Goal: Transaction & Acquisition: Purchase product/service

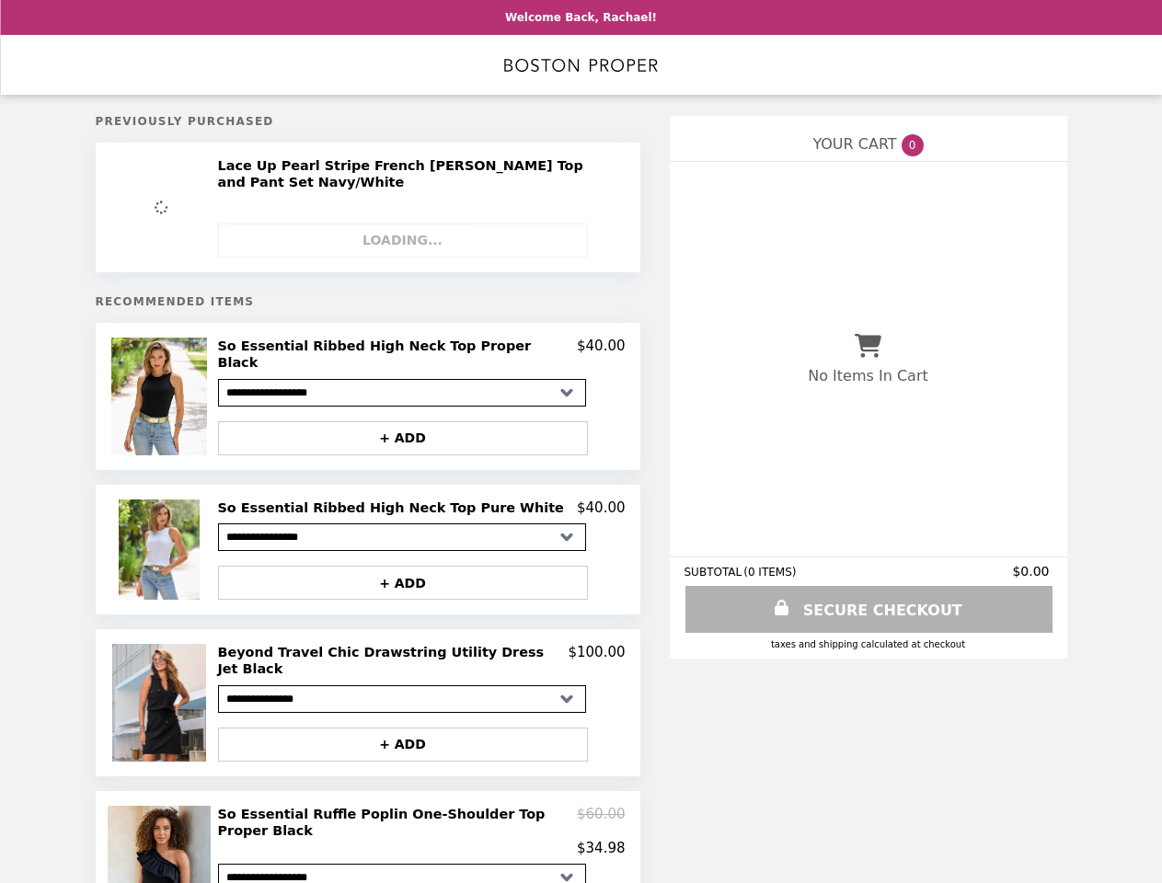
select select "**********"
click at [411, 244] on div "Unavailable" at bounding box center [422, 233] width 408 height 49
click at [170, 394] on img at bounding box center [160, 397] width 99 height 118
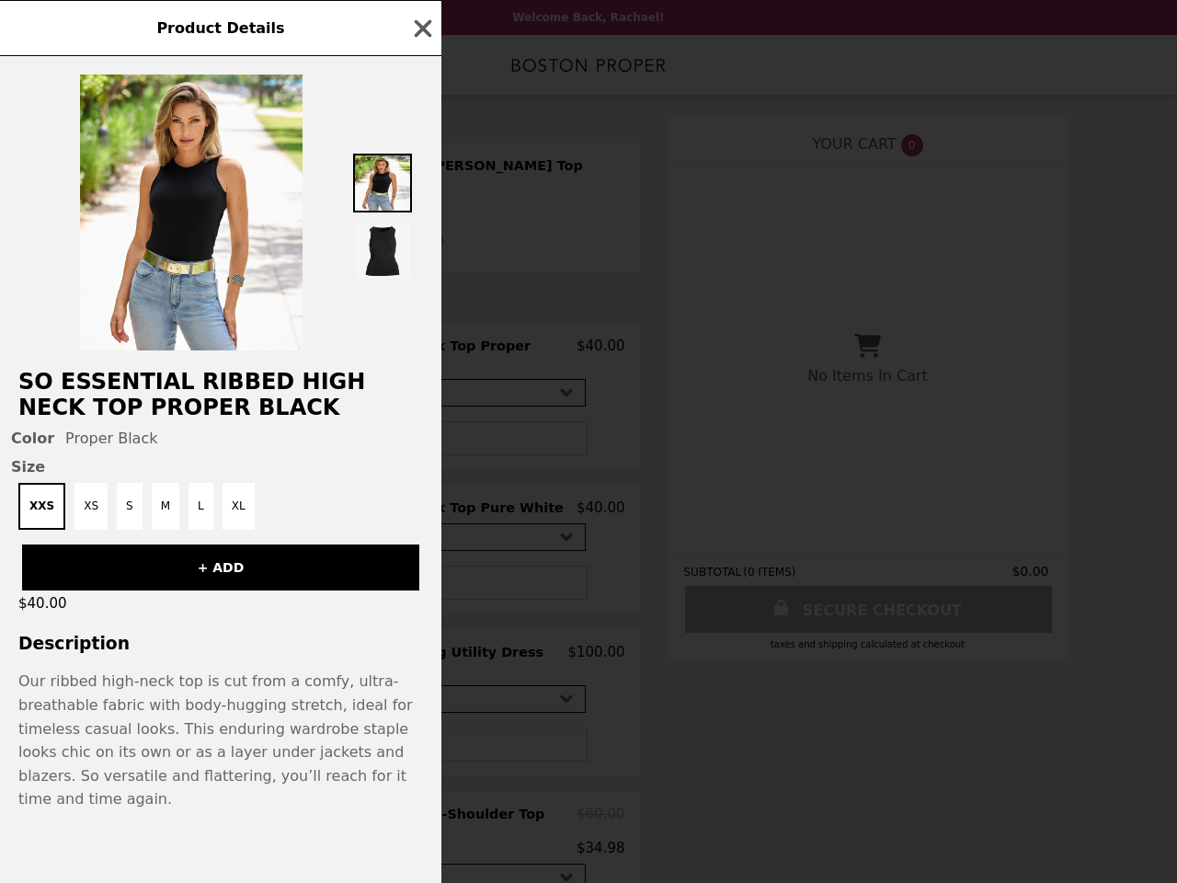
click at [421, 352] on div "Product Details So Essential Ribbed High Neck Top Proper Black Color Proper Bla…" at bounding box center [588, 441] width 1177 height 883
click at [411, 420] on h2 "So Essential Ribbed High Neck Top Proper Black" at bounding box center [221, 395] width 442 height 52
click at [170, 540] on div "Product Details So Essential Ribbed High Neck Top Proper Black Color Proper Bla…" at bounding box center [588, 441] width 1177 height 883
